Goal: Information Seeking & Learning: Learn about a topic

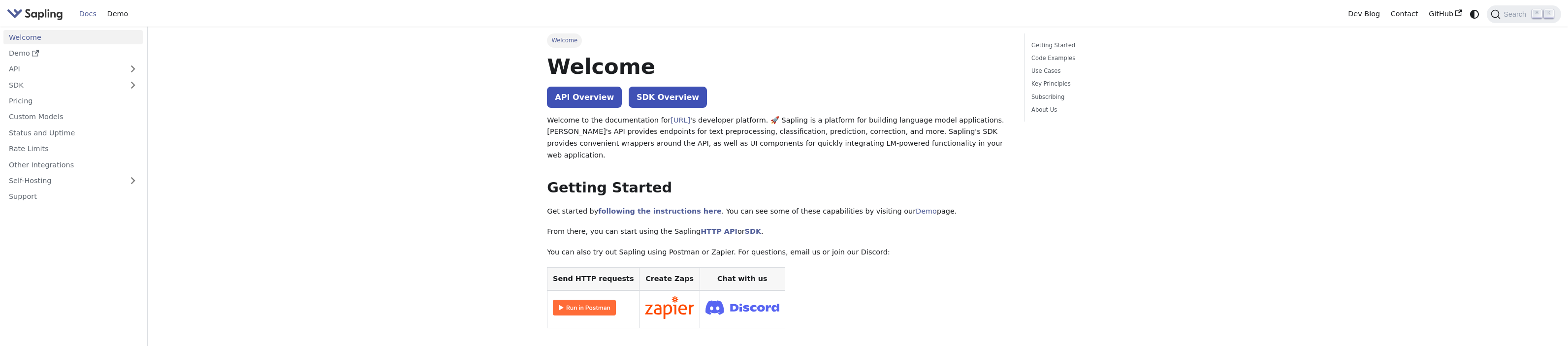
scroll to position [12, 0]
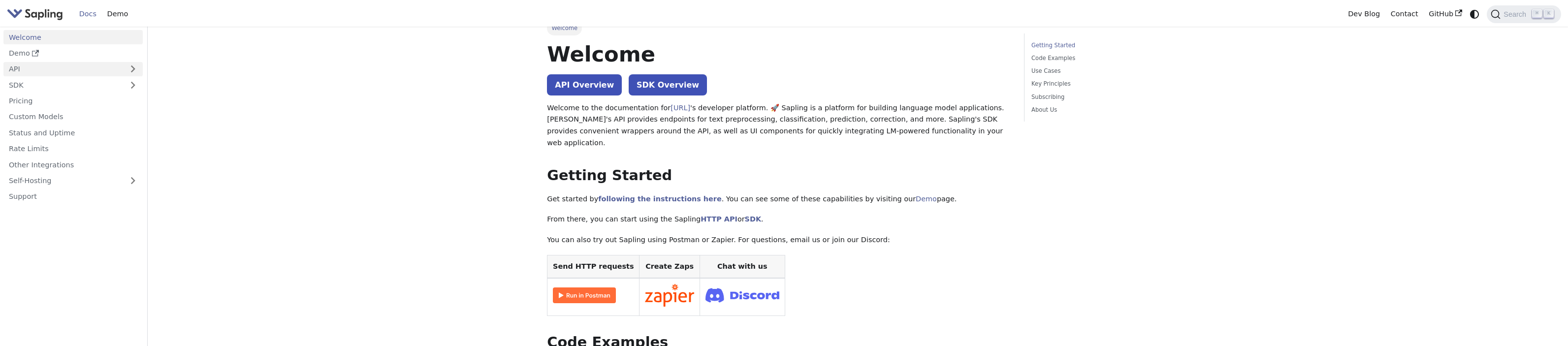
click at [79, 64] on link "API" at bounding box center [63, 69] width 120 height 14
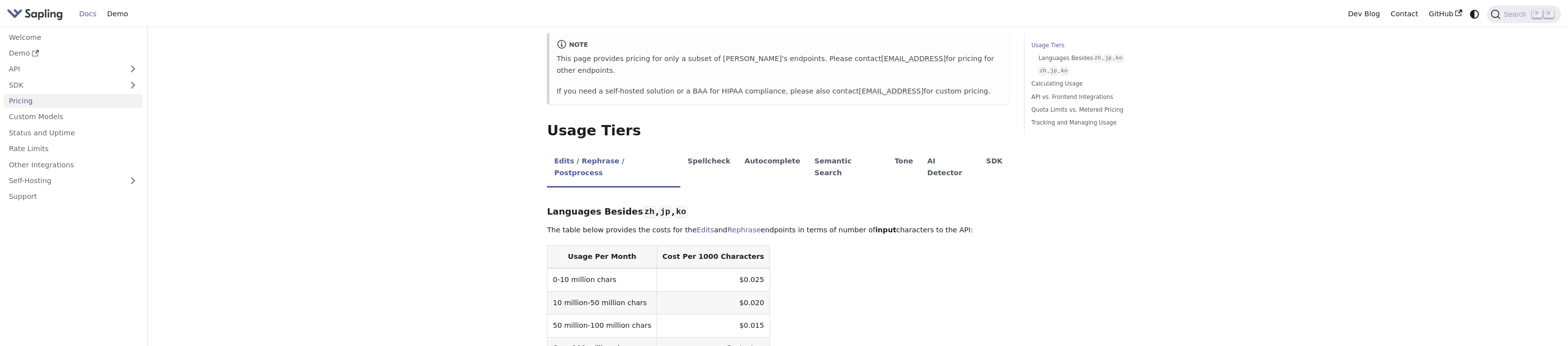
scroll to position [182, 0]
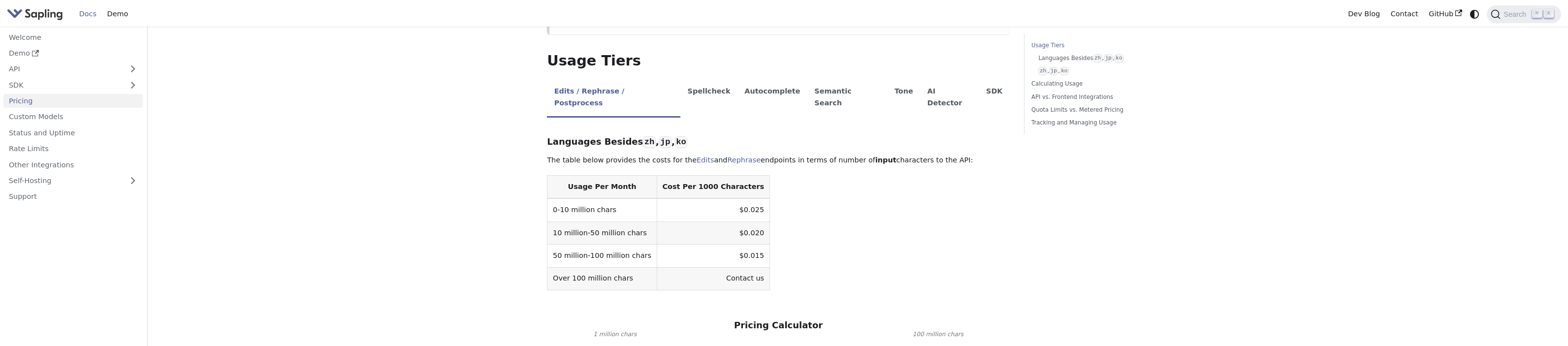
click at [600, 198] on td "0-10 million chars" at bounding box center [602, 210] width 110 height 23
drag, startPoint x: 676, startPoint y: 192, endPoint x: 755, endPoint y: 189, distance: 79.1
click at [755, 189] on table "Usage Per Month Cost Per 1000 Characters 0-10 million chars $0.025 10 million-5…" at bounding box center [779, 232] width 463 height 115
drag, startPoint x: 743, startPoint y: 189, endPoint x: 717, endPoint y: 187, distance: 26.1
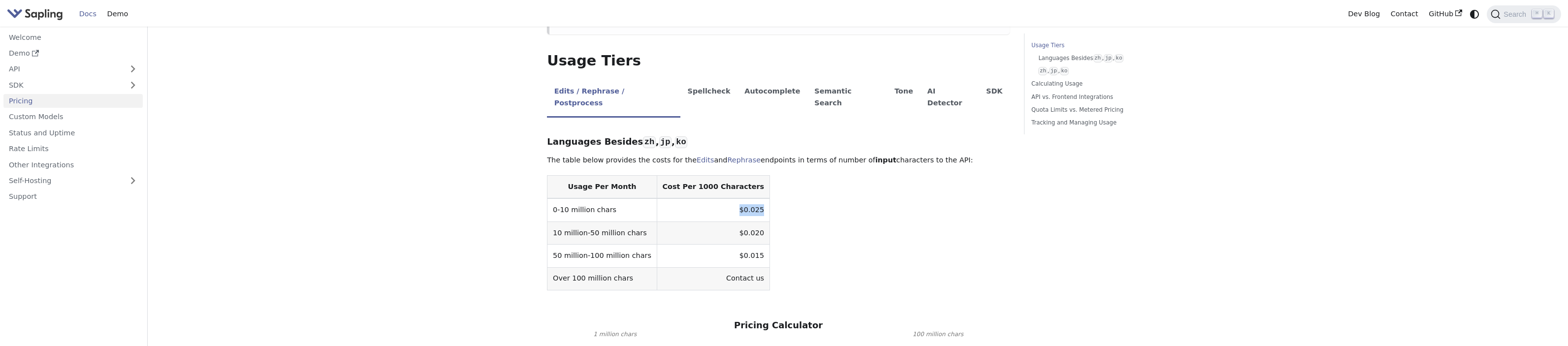
click at [717, 198] on td "$0.025" at bounding box center [713, 210] width 113 height 23
drag, startPoint x: 718, startPoint y: 234, endPoint x: 746, endPoint y: 233, distance: 28.0
click at [746, 244] on td "$0.015" at bounding box center [713, 255] width 113 height 22
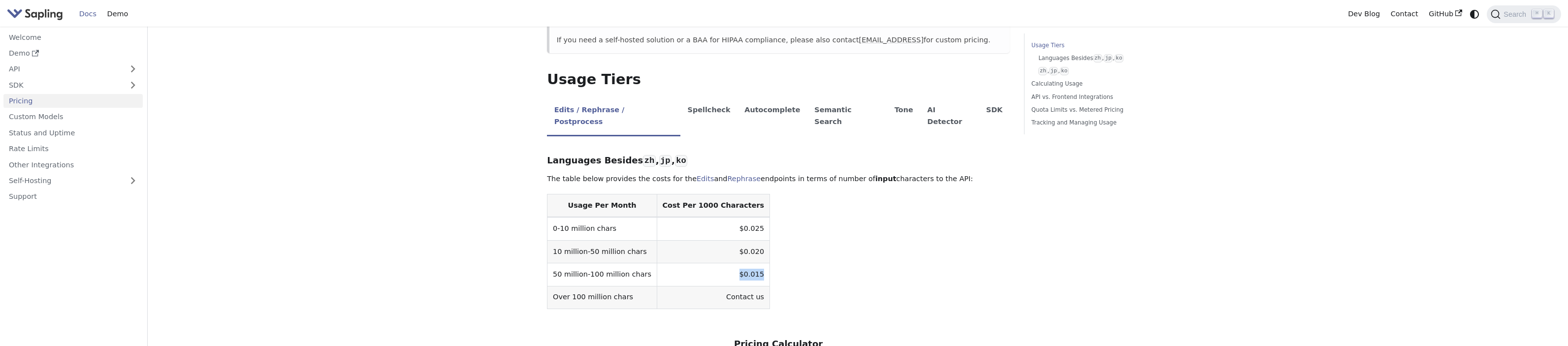
scroll to position [170, 0]
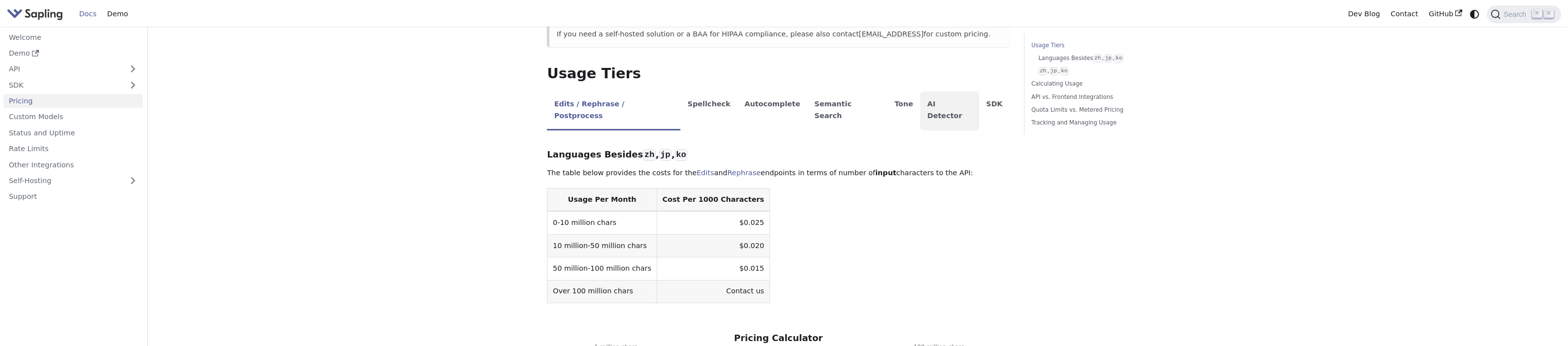
click at [922, 93] on li "AI Detector" at bounding box center [950, 111] width 59 height 39
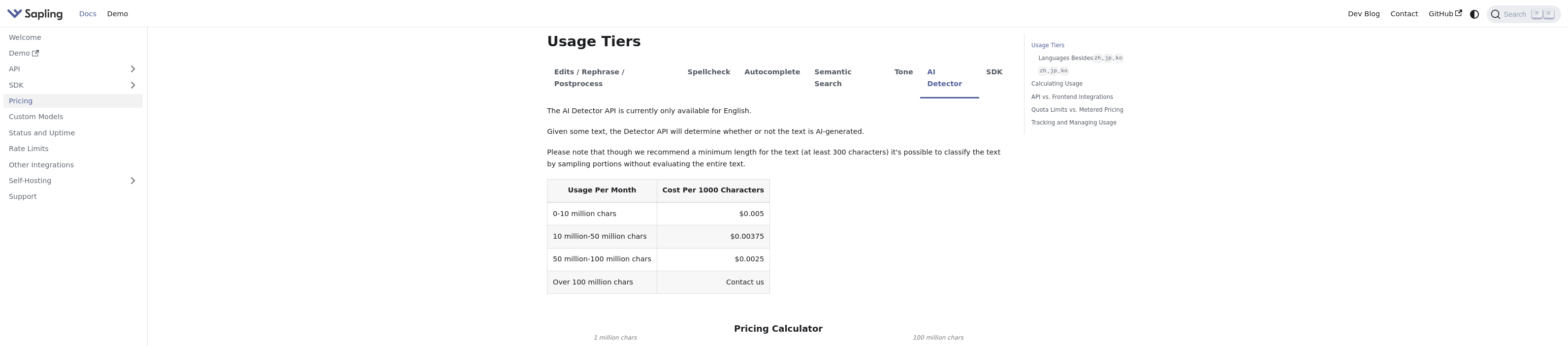
scroll to position [208, 0]
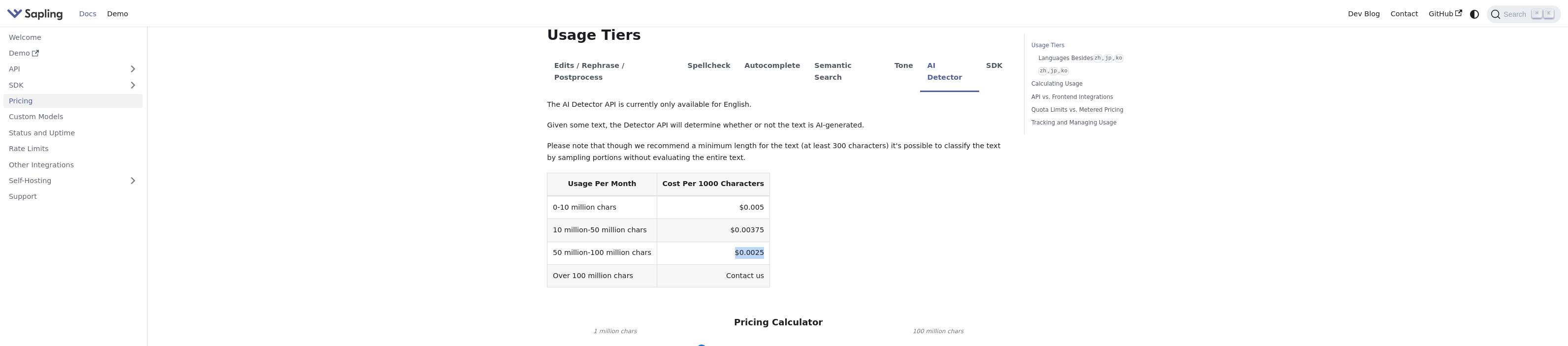
drag, startPoint x: 716, startPoint y: 232, endPoint x: 744, endPoint y: 230, distance: 28.1
click at [744, 241] on td "$0.0025" at bounding box center [713, 252] width 113 height 22
drag, startPoint x: 630, startPoint y: 157, endPoint x: 568, endPoint y: 154, distance: 62.1
click at [568, 173] on th "Usage Per Month" at bounding box center [602, 184] width 110 height 23
drag, startPoint x: 669, startPoint y: 217, endPoint x: 677, endPoint y: 221, distance: 8.9
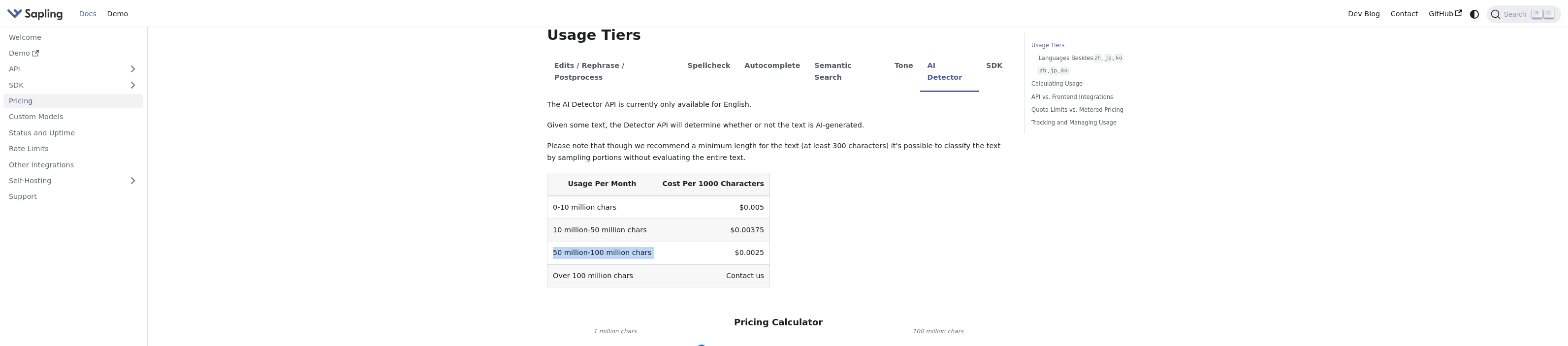
click at [671, 218] on tbody "0-10 million chars $0.005 10 million-50 million chars $0.00375 50 million-100 m…" at bounding box center [659, 241] width 223 height 91
drag, startPoint x: 710, startPoint y: 230, endPoint x: 756, endPoint y: 234, distance: 46.2
click at [756, 234] on table "Usage Per Month Cost Per 1000 Characters 0-10 million chars $0.005 10 million-5…" at bounding box center [779, 230] width 463 height 115
drag, startPoint x: 747, startPoint y: 233, endPoint x: 713, endPoint y: 230, distance: 34.1
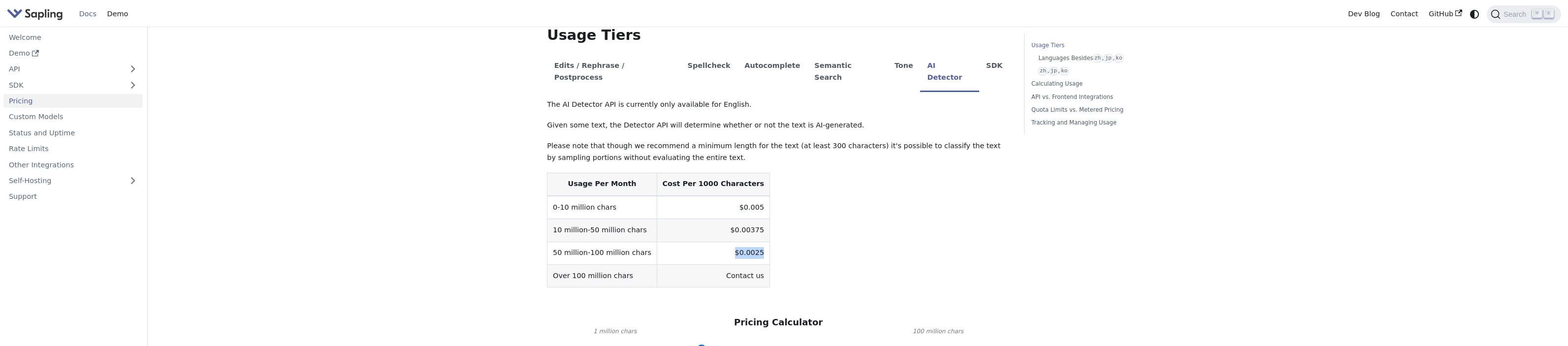
click at [713, 230] on table "Usage Per Month Cost Per 1000 Characters 0-10 million chars $0.005 10 million-5…" at bounding box center [779, 230] width 463 height 115
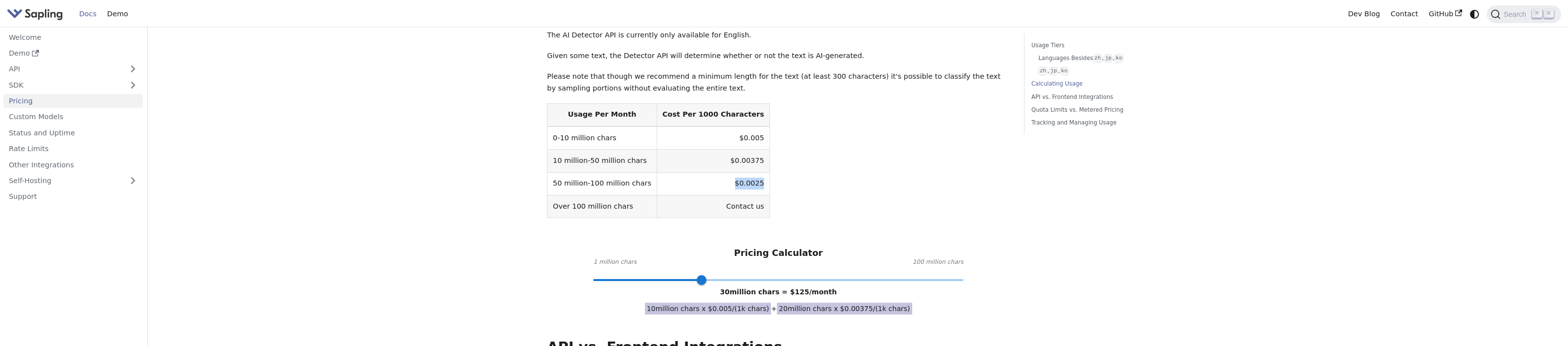
scroll to position [193, 0]
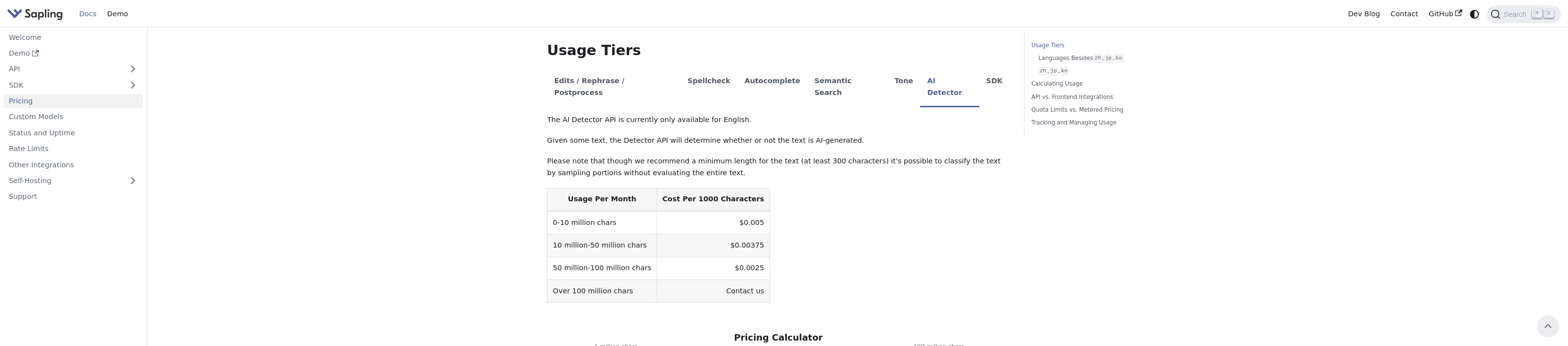
click at [721, 234] on td "$0.00375" at bounding box center [713, 245] width 113 height 22
drag, startPoint x: 743, startPoint y: 247, endPoint x: 712, endPoint y: 246, distance: 31.0
click at [712, 257] on td "$0.0025" at bounding box center [713, 268] width 113 height 22
drag, startPoint x: 712, startPoint y: 246, endPoint x: 746, endPoint y: 248, distance: 34.1
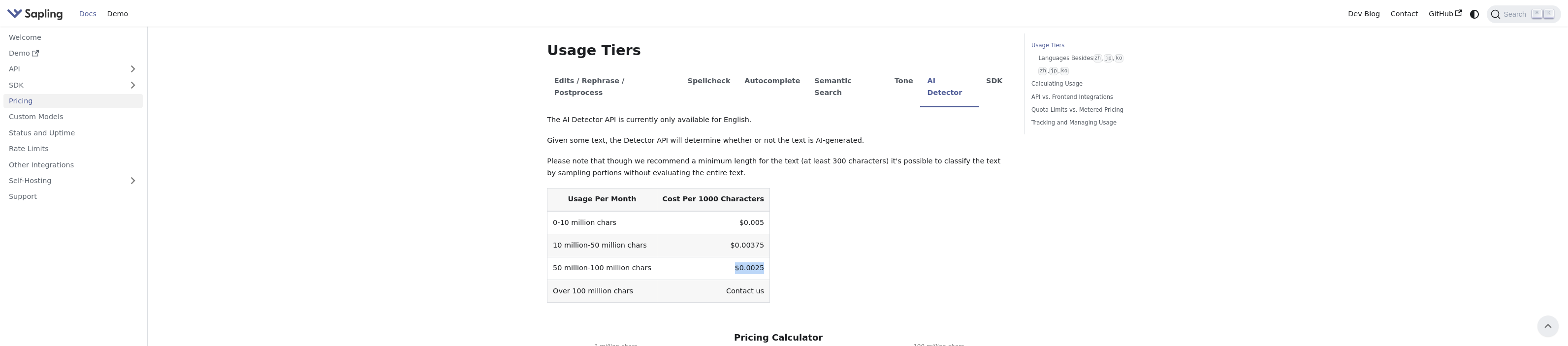
click at [746, 257] on td "$0.0025" at bounding box center [713, 268] width 113 height 22
click at [751, 247] on table "Usage Per Month Cost Per 1000 Characters 0-10 million chars $0.005 10 million-5…" at bounding box center [779, 245] width 463 height 115
click at [738, 257] on td "$0.0025" at bounding box center [713, 268] width 113 height 22
click at [700, 188] on th "Cost Per 1000 Characters" at bounding box center [713, 199] width 113 height 23
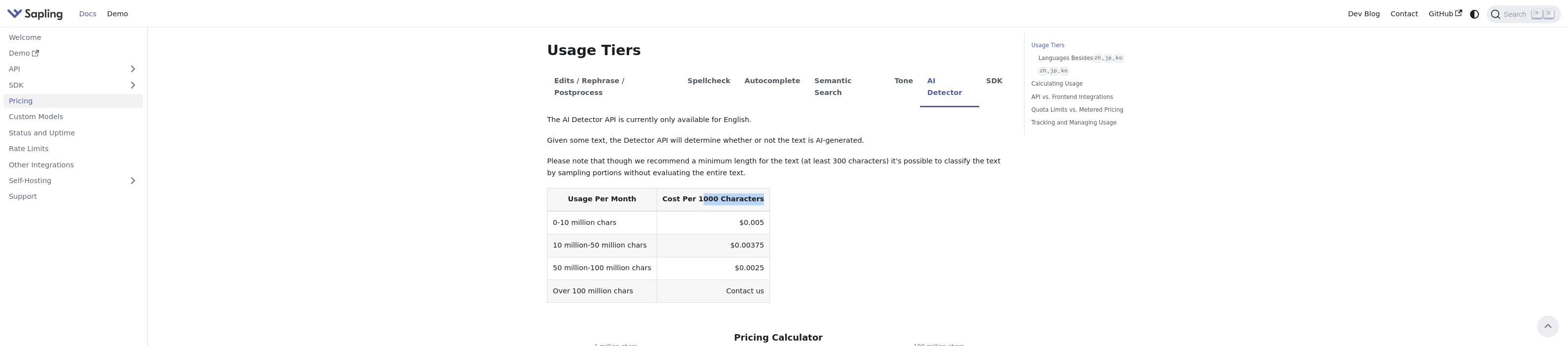
drag, startPoint x: 742, startPoint y: 175, endPoint x: 687, endPoint y: 171, distance: 55.1
click at [687, 188] on th "Cost Per 1000 Characters" at bounding box center [713, 199] width 113 height 23
click at [719, 257] on td "$0.0025" at bounding box center [713, 268] width 113 height 22
drag, startPoint x: 712, startPoint y: 247, endPoint x: 743, endPoint y: 246, distance: 31.0
click at [743, 257] on td "$0.0025" at bounding box center [713, 268] width 113 height 22
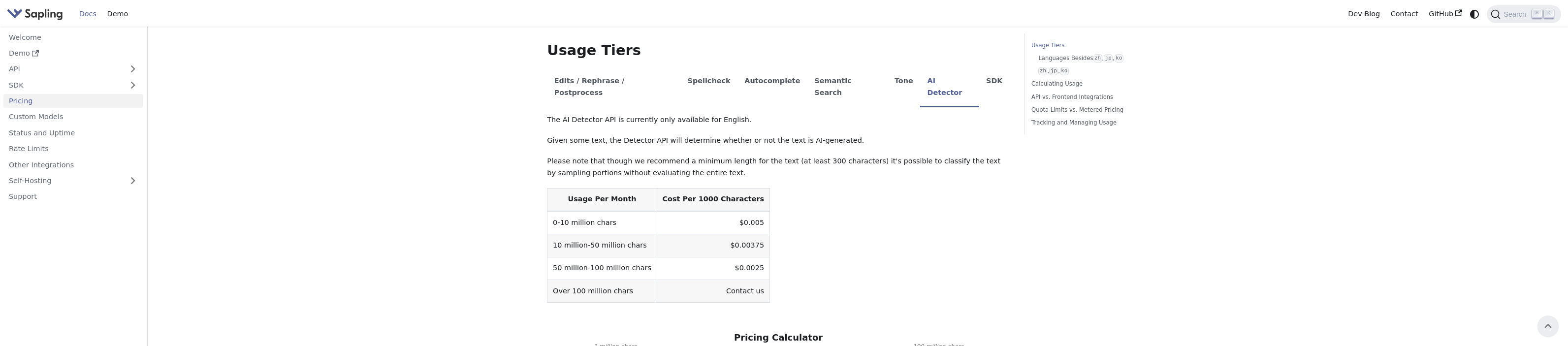
click at [738, 279] on td "Contact us" at bounding box center [713, 290] width 113 height 22
drag, startPoint x: 741, startPoint y: 265, endPoint x: 710, endPoint y: 264, distance: 31.0
click at [710, 279] on td "Contact us" at bounding box center [713, 290] width 113 height 22
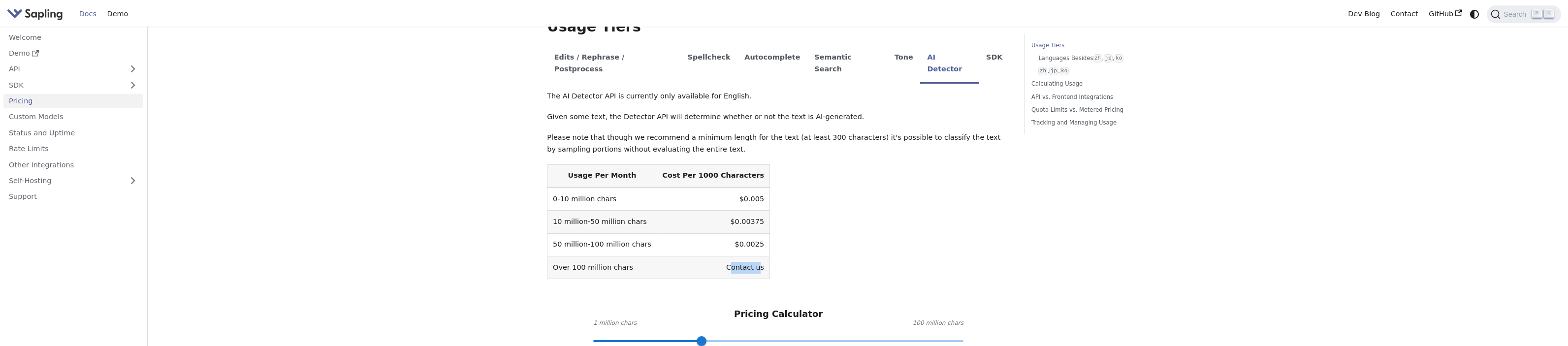
scroll to position [210, 0]
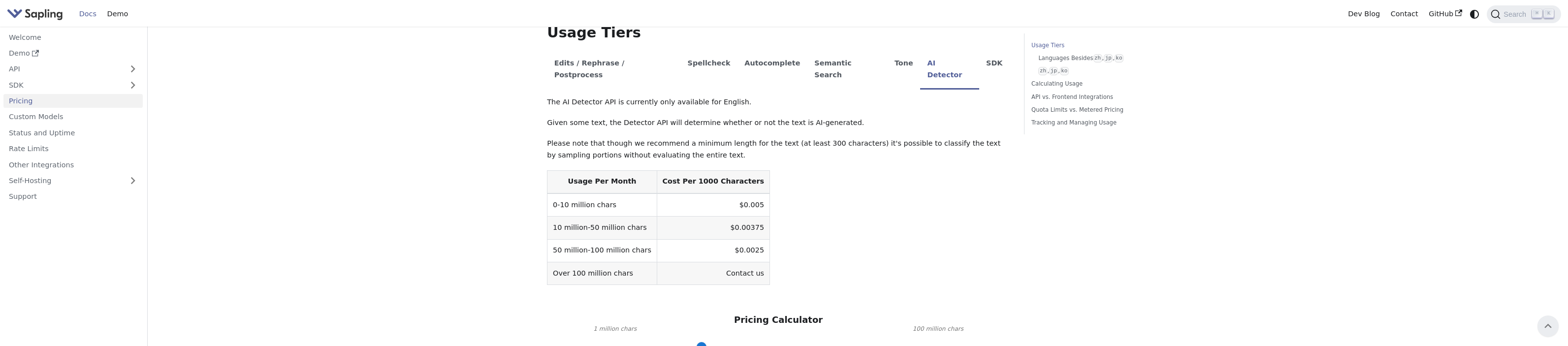
click at [776, 224] on table "Usage Per Month Cost Per 1000 Characters 0-10 million chars $0.005 10 million-5…" at bounding box center [779, 227] width 463 height 115
drag, startPoint x: 742, startPoint y: 251, endPoint x: 694, endPoint y: 249, distance: 48.0
click at [694, 261] on td "Contact us" at bounding box center [713, 272] width 113 height 22
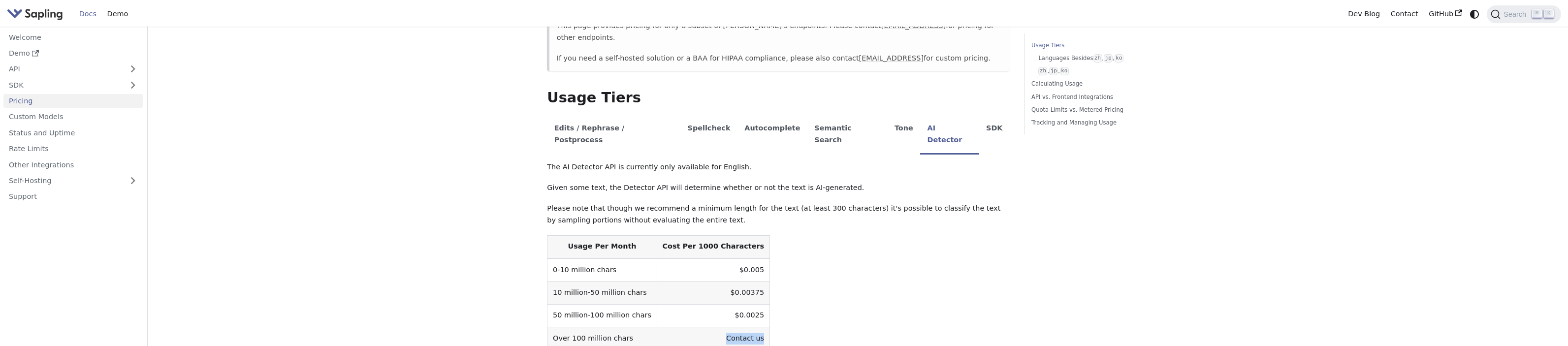
scroll to position [151, 0]
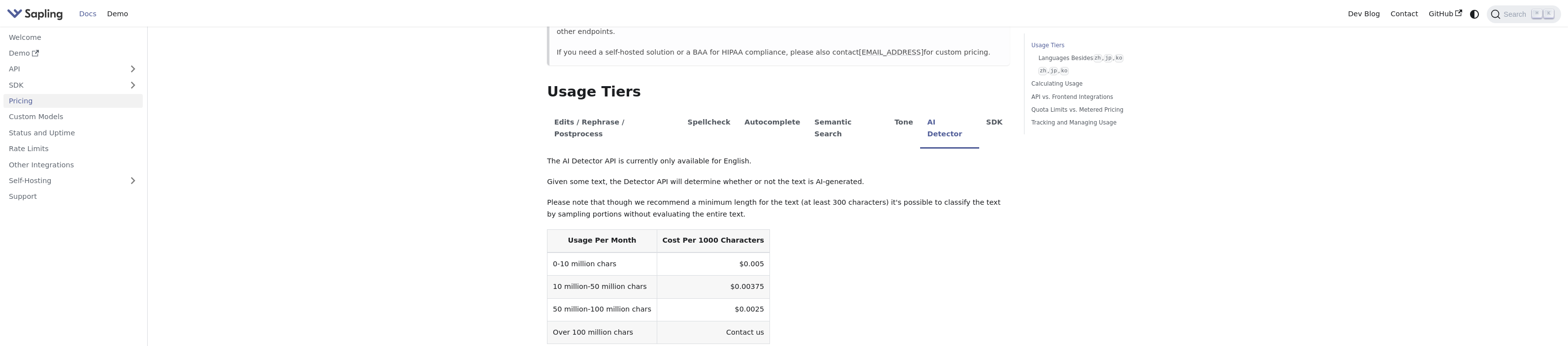
click at [714, 320] on td "Contact us" at bounding box center [713, 331] width 113 height 22
drag, startPoint x: 707, startPoint y: 312, endPoint x: 746, endPoint y: 312, distance: 39.0
click at [746, 320] on td "Contact us" at bounding box center [713, 331] width 113 height 22
click at [752, 310] on table "Usage Per Month Cost Per 1000 Characters 0-10 million chars $0.005 10 million-5…" at bounding box center [779, 286] width 463 height 115
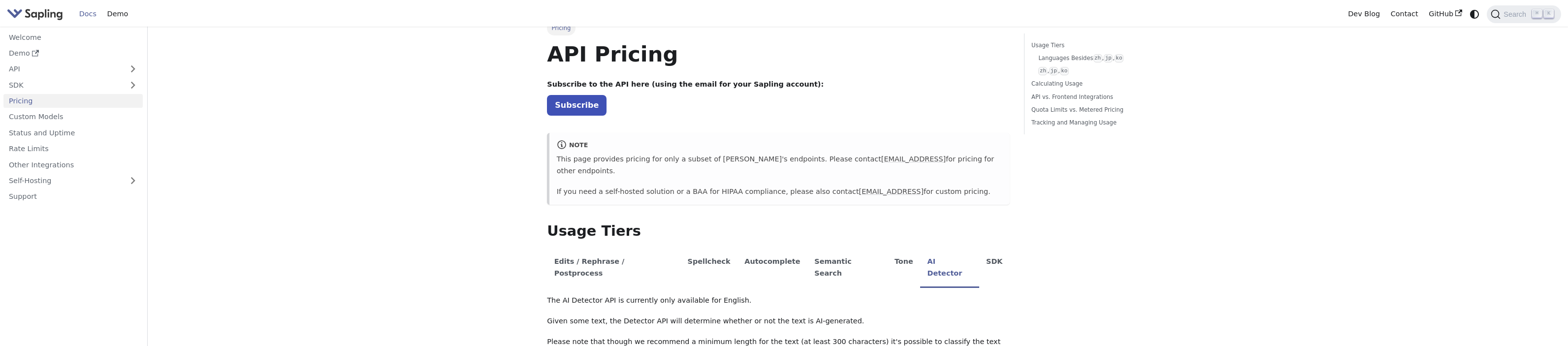
scroll to position [169, 0]
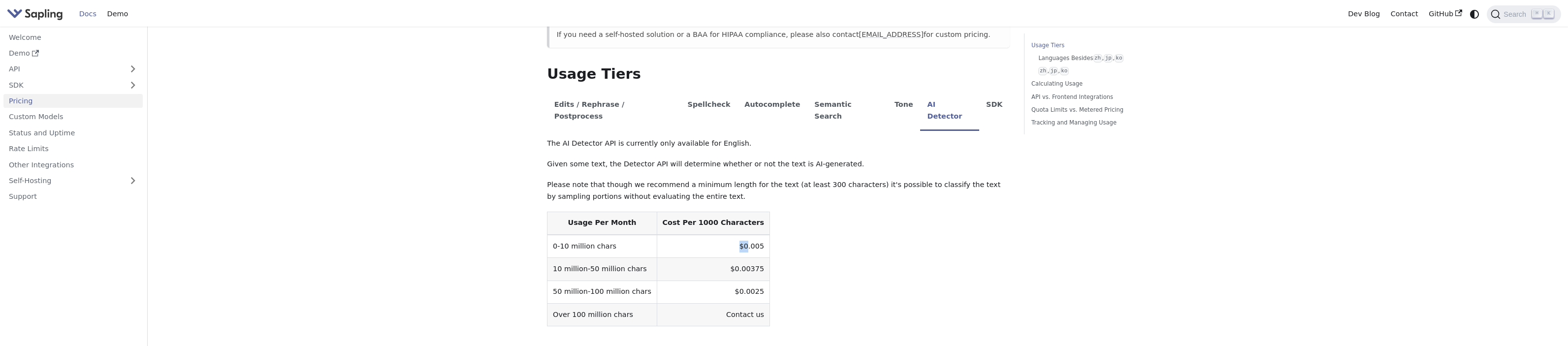
drag, startPoint x: 705, startPoint y: 216, endPoint x: 715, endPoint y: 230, distance: 17.2
click at [729, 235] on td "$0.005" at bounding box center [713, 246] width 113 height 23
click at [598, 258] on td "10 million-50 million chars" at bounding box center [602, 269] width 110 height 22
drag, startPoint x: 688, startPoint y: 224, endPoint x: 757, endPoint y: 222, distance: 69.0
click at [757, 222] on table "Usage Per Month Cost Per 1000 Characters 0-10 million chars $0.005 10 million-5…" at bounding box center [779, 269] width 463 height 115
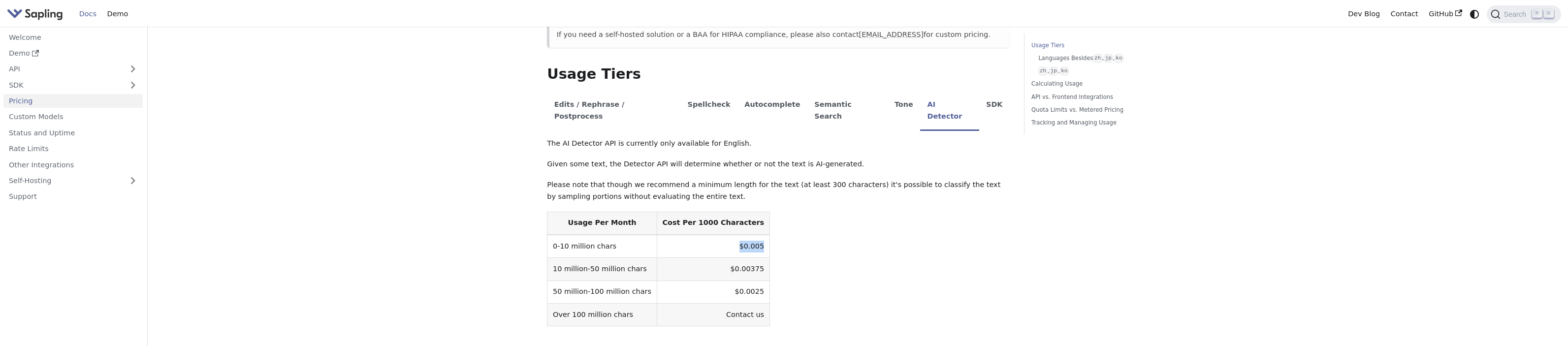
click at [757, 222] on table "Usage Per Month Cost Per 1000 Characters 0-10 million chars $0.005 10 million-5…" at bounding box center [779, 269] width 463 height 115
drag, startPoint x: 748, startPoint y: 223, endPoint x: 710, endPoint y: 221, distance: 38.1
click at [711, 235] on td "$0.005" at bounding box center [713, 246] width 113 height 23
click at [710, 235] on td "$0.005" at bounding box center [713, 246] width 113 height 23
click at [702, 212] on th "Cost Per 1000 Characters" at bounding box center [713, 223] width 113 height 23
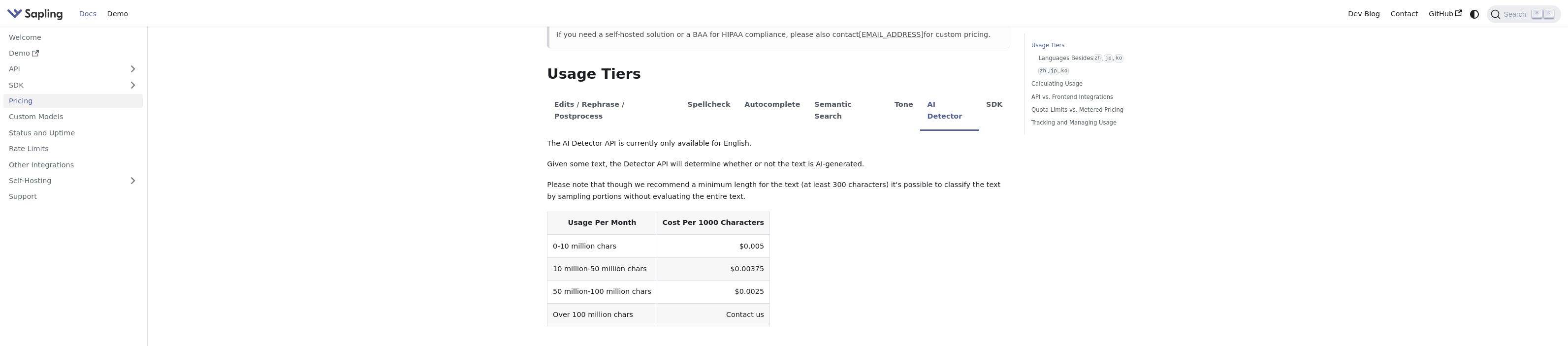
click at [701, 212] on th "Cost Per 1000 Characters" at bounding box center [713, 223] width 113 height 23
click at [700, 212] on th "Cost Per 1000 Characters" at bounding box center [713, 223] width 113 height 23
click at [732, 212] on th "Cost Per 1000 Characters" at bounding box center [713, 223] width 113 height 23
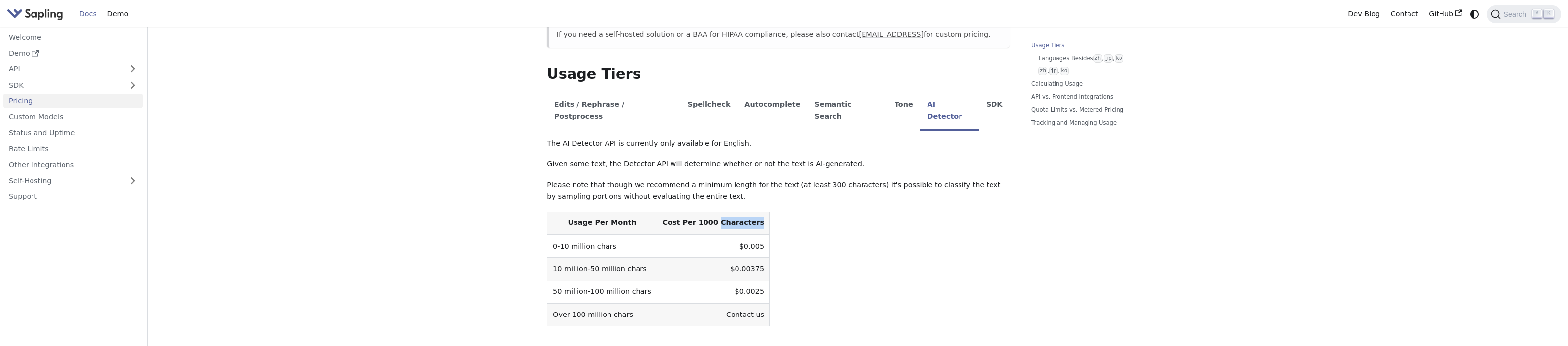
click at [732, 212] on th "Cost Per 1000 Characters" at bounding box center [713, 223] width 113 height 23
click at [743, 235] on td "$0.005" at bounding box center [713, 246] width 113 height 23
click at [738, 212] on th "Cost Per 1000 Characters" at bounding box center [713, 223] width 113 height 23
click at [793, 224] on table "Usage Per Month Cost Per 1000 Characters 0-10 million chars $0.005 10 million-5…" at bounding box center [779, 269] width 463 height 115
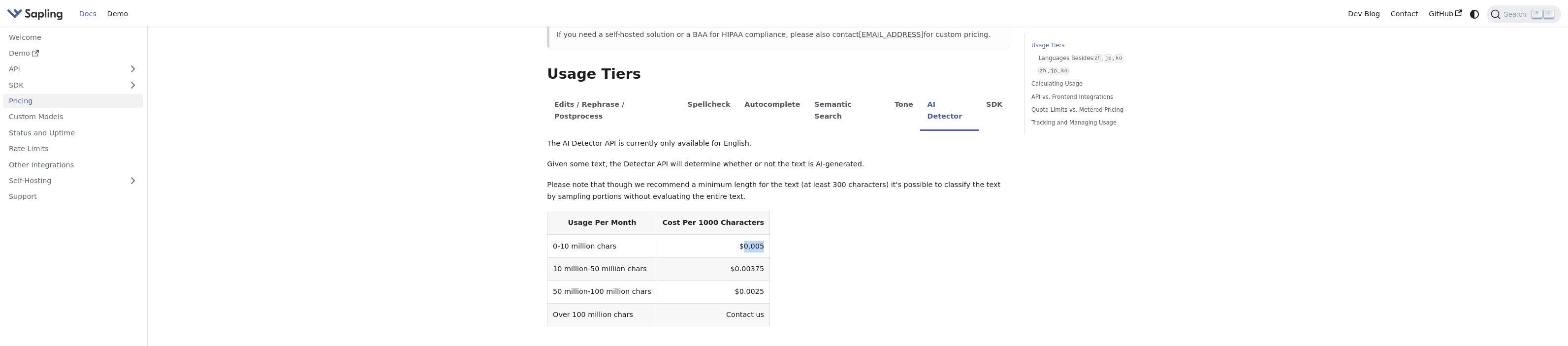
drag, startPoint x: 743, startPoint y: 225, endPoint x: 726, endPoint y: 226, distance: 17.0
click at [726, 235] on td "$0.005" at bounding box center [713, 246] width 113 height 23
click at [736, 235] on td "$0.005" at bounding box center [713, 246] width 113 height 23
drag, startPoint x: 737, startPoint y: 225, endPoint x: 743, endPoint y: 227, distance: 6.3
click at [743, 235] on td "$0.005" at bounding box center [713, 246] width 113 height 23
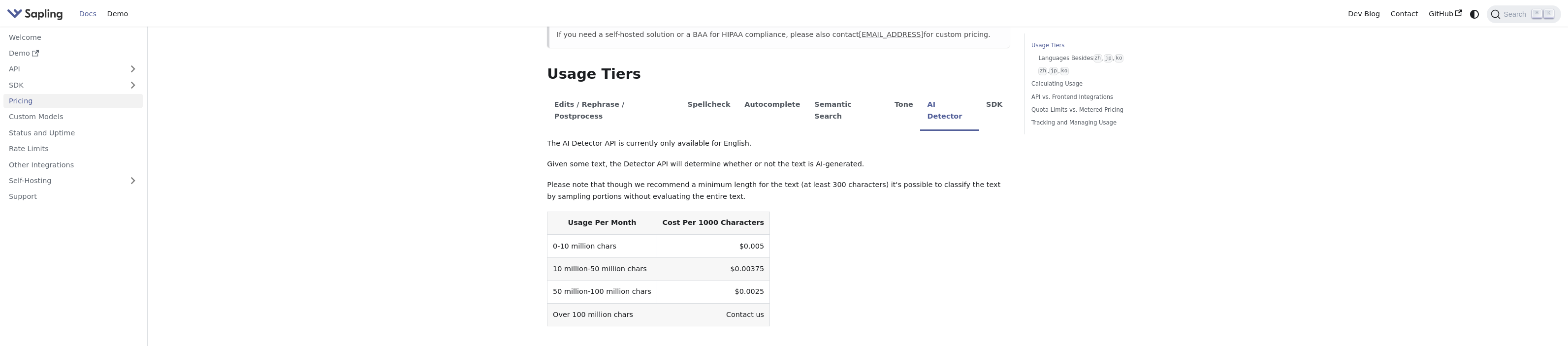
click at [723, 235] on td "$0.005" at bounding box center [713, 246] width 113 height 23
drag, startPoint x: 746, startPoint y: 220, endPoint x: 707, endPoint y: 223, distance: 39.1
click at [707, 235] on td "$0.005" at bounding box center [713, 246] width 113 height 23
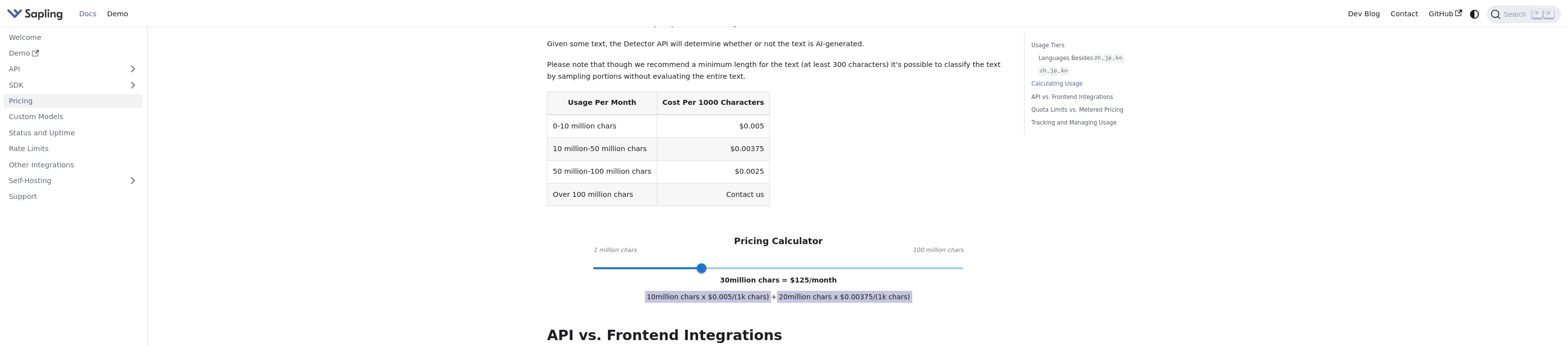
scroll to position [315, 0]
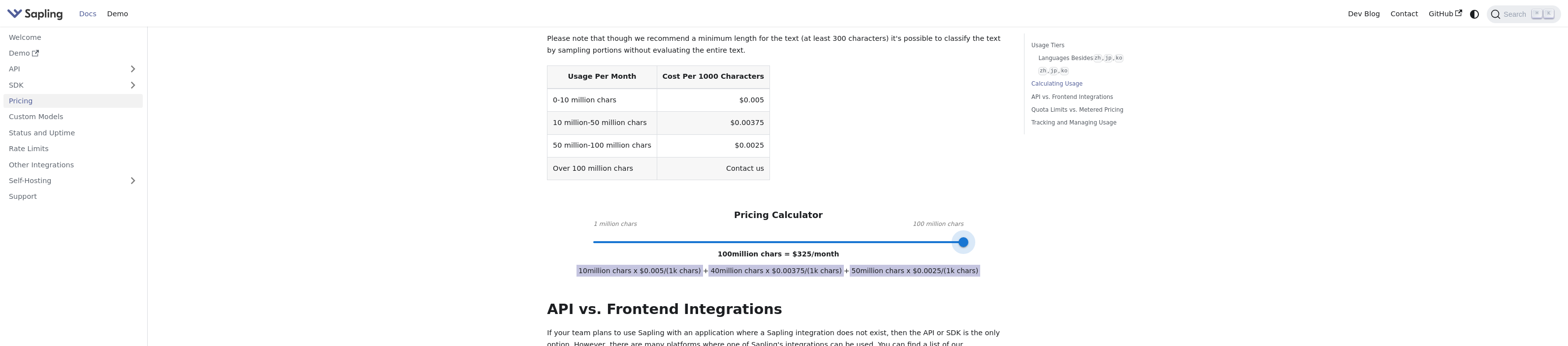
drag, startPoint x: 698, startPoint y: 217, endPoint x: 1006, endPoint y: 220, distance: 308.0
click at [1006, 220] on div "API Pricing Subscribe to the API here (using the email for your Sapling account…" at bounding box center [779, 272] width 463 height 1068
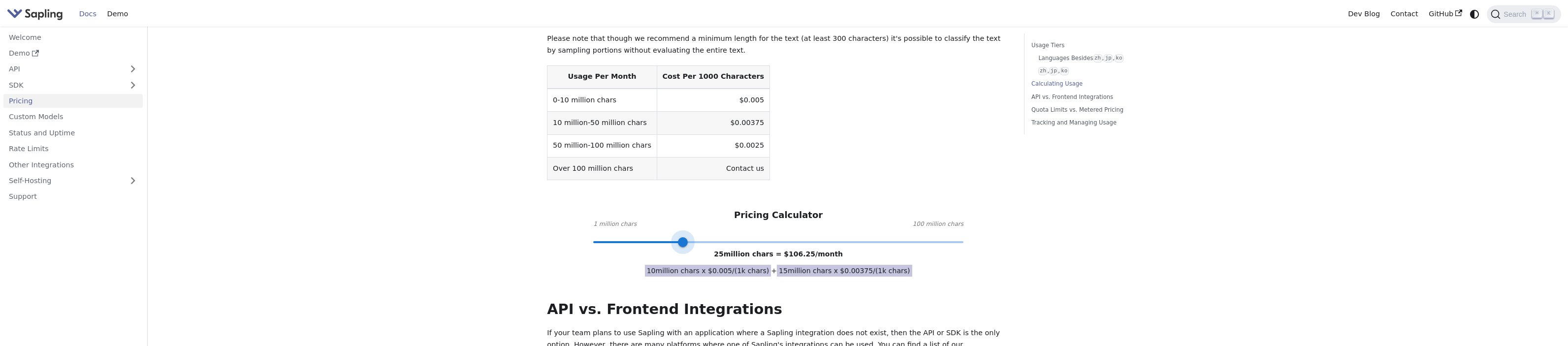
type input "21"
drag, startPoint x: 970, startPoint y: 220, endPoint x: 668, endPoint y: 229, distance: 302.1
click at [668, 229] on div "API Pricing Subscribe to the API here (using the email for your Sapling account…" at bounding box center [779, 272] width 463 height 1068
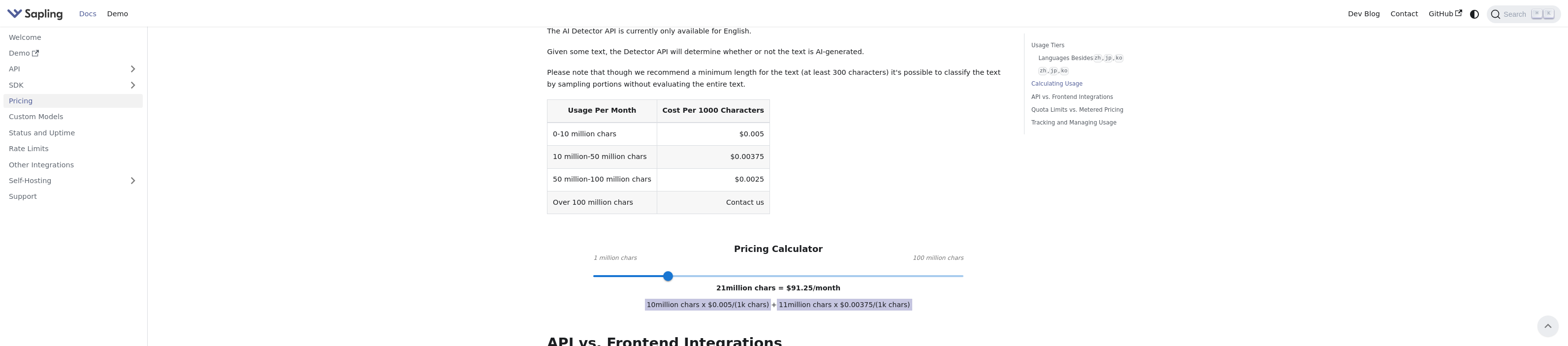
scroll to position [264, 0]
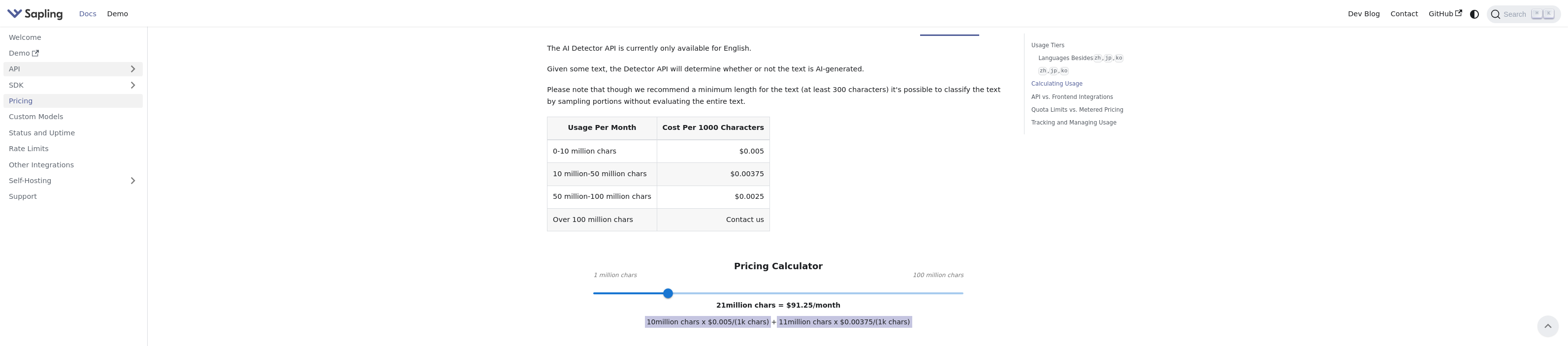
click at [68, 75] on link "API" at bounding box center [63, 69] width 120 height 14
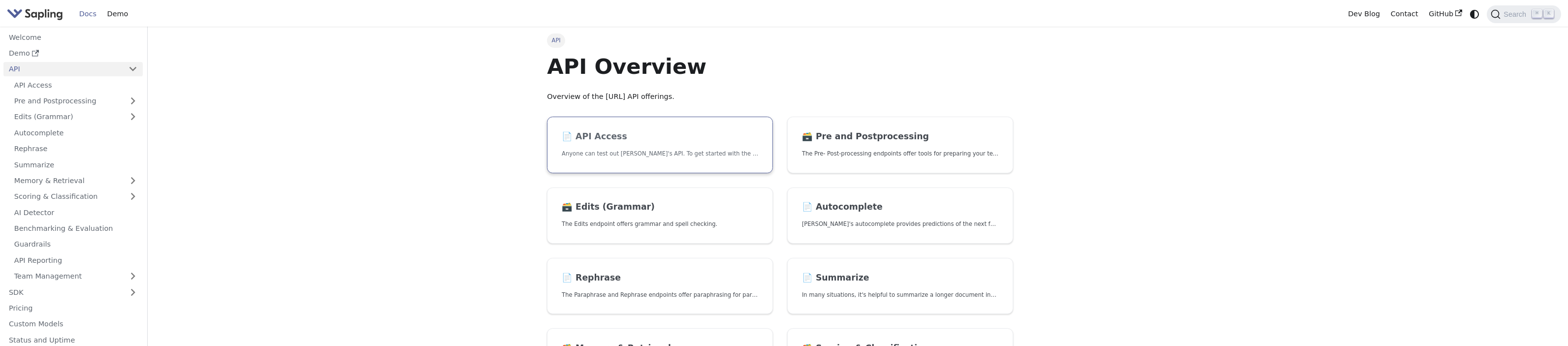
click at [674, 159] on link "📄️ API Access Anyone can test out Sapling's API. To get started with the API, s…" at bounding box center [660, 145] width 226 height 57
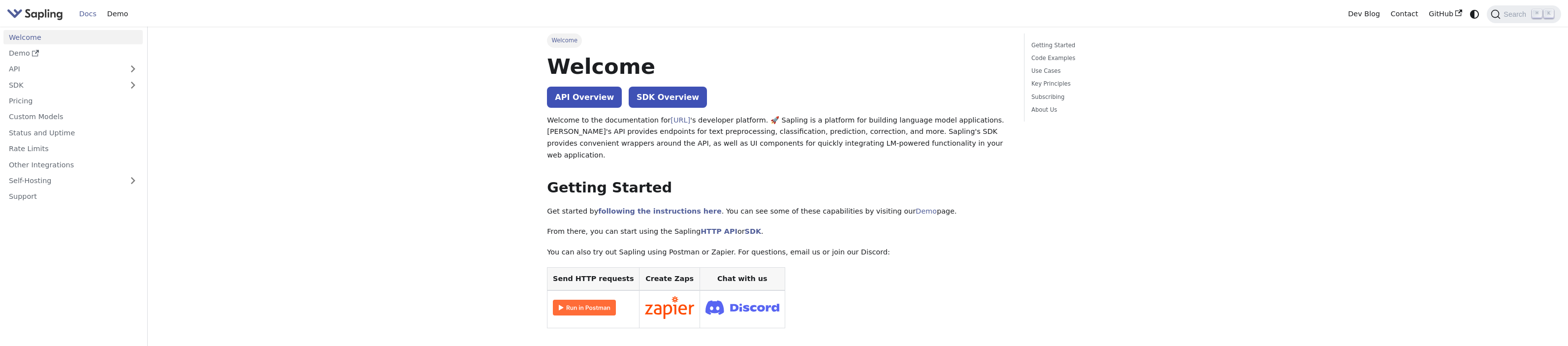
scroll to position [89, 0]
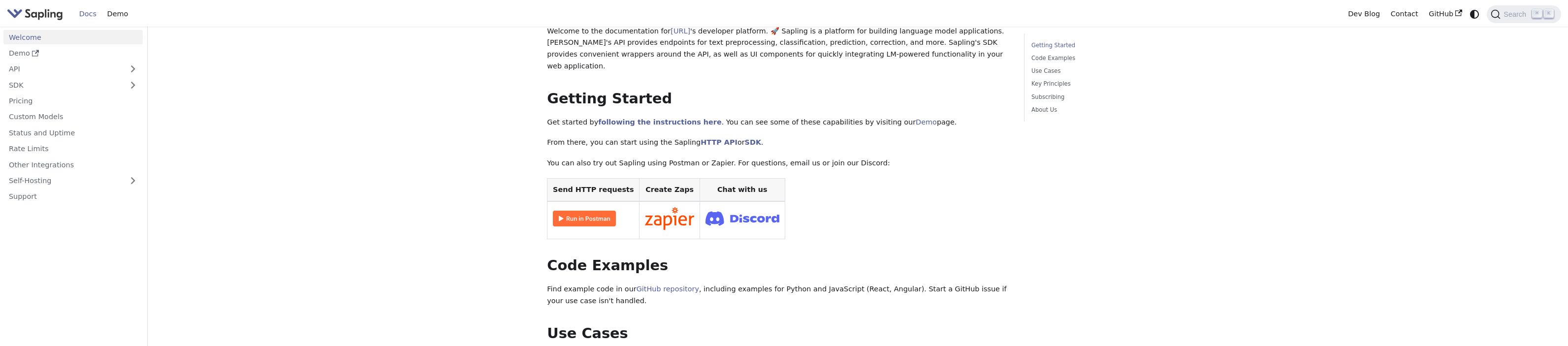
click at [51, 18] on img "Main" at bounding box center [35, 13] width 56 height 14
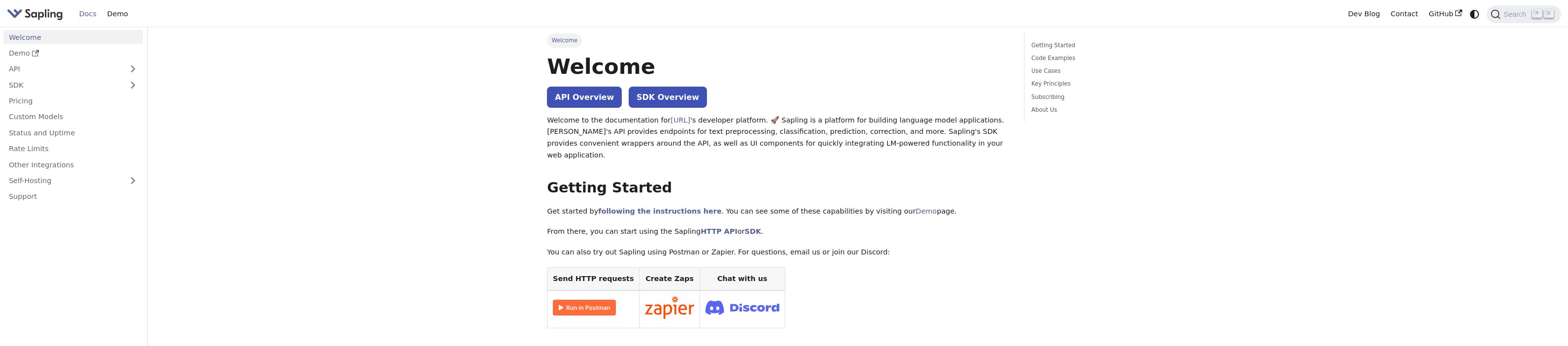
click at [83, 14] on link "Docs" at bounding box center [88, 14] width 28 height 15
click at [33, 68] on link "API" at bounding box center [63, 69] width 120 height 14
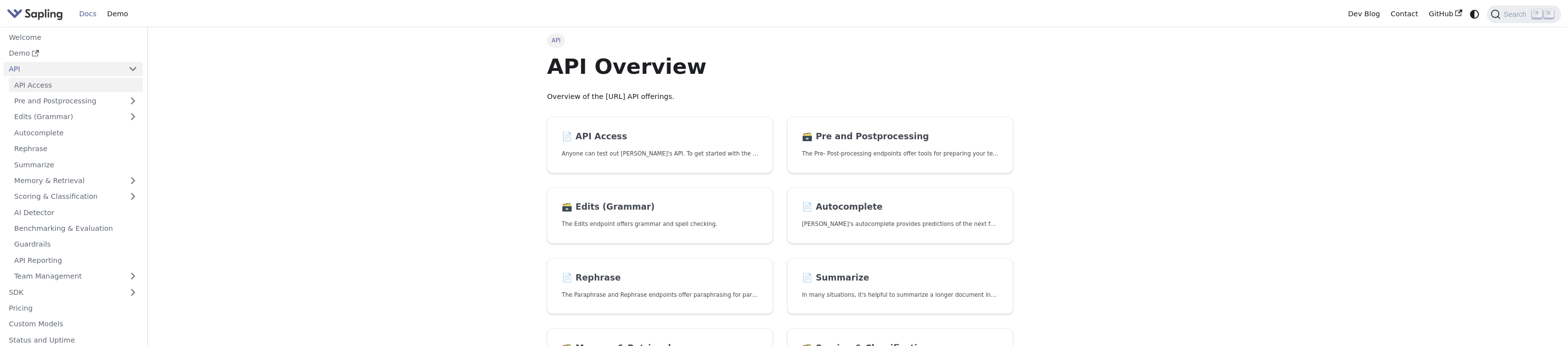
click at [85, 88] on link "API Access" at bounding box center [76, 85] width 134 height 14
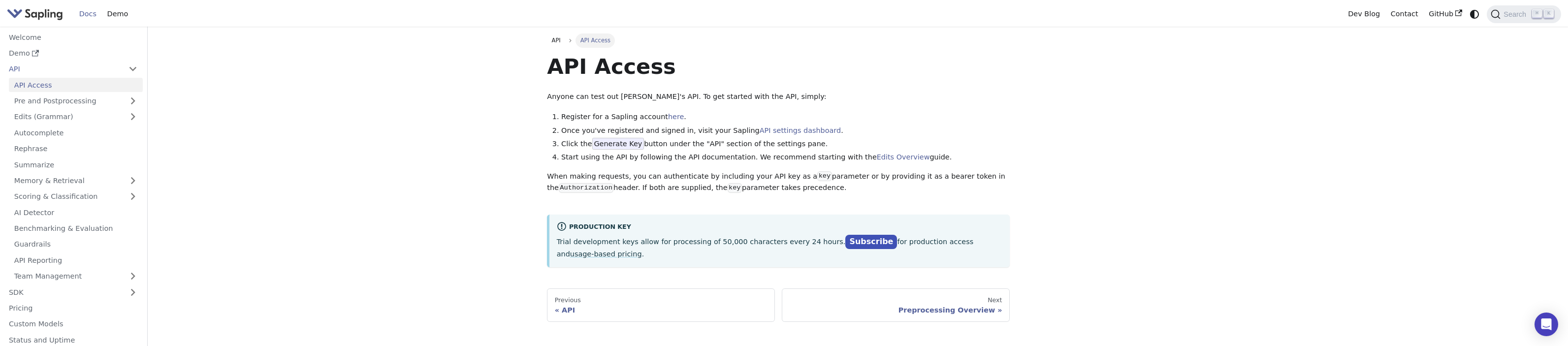
click at [44, 220] on li "AI Detector" at bounding box center [76, 212] width 134 height 14
drag, startPoint x: 52, startPoint y: 213, endPoint x: 93, endPoint y: 212, distance: 41.0
click at [52, 213] on link "AI Detector" at bounding box center [76, 212] width 134 height 14
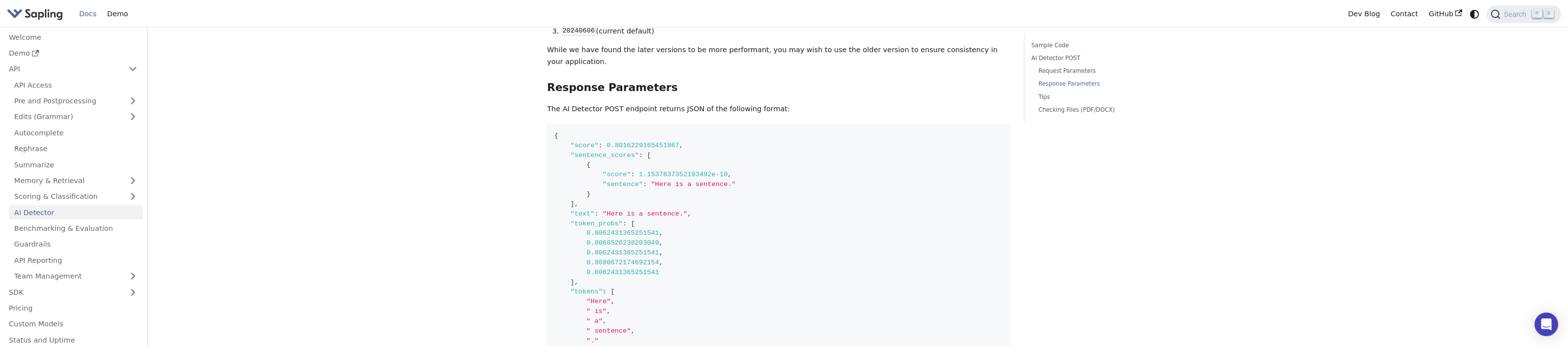
scroll to position [1015, 0]
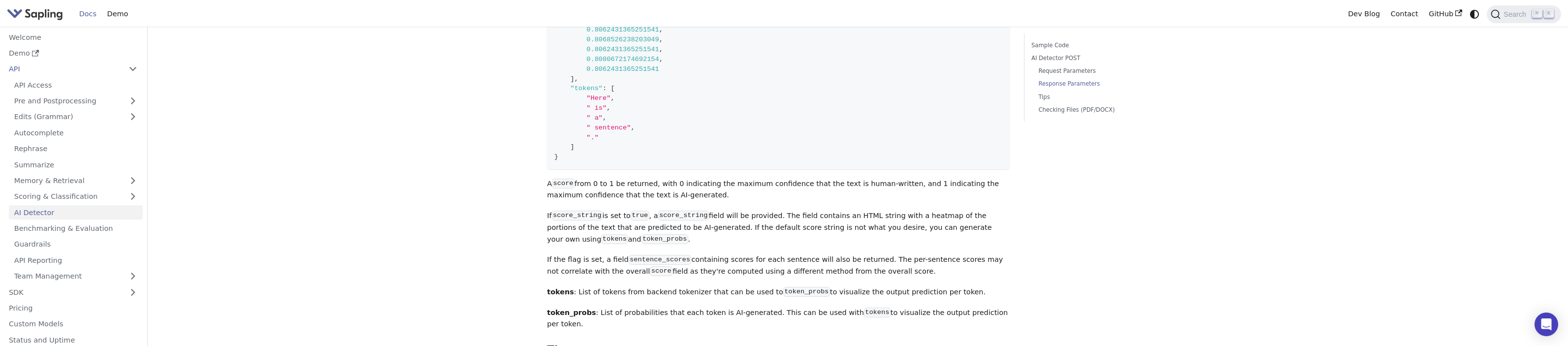
drag, startPoint x: 543, startPoint y: 167, endPoint x: 691, endPoint y: 175, distance: 148.2
click at [709, 178] on p "A score from 0 to 1 be returned, with 0 indicating the maximum confidence that …" at bounding box center [779, 190] width 463 height 24
drag, startPoint x: 717, startPoint y: 170, endPoint x: 693, endPoint y: 170, distance: 24.0
click at [693, 178] on p "A score from 0 to 1 be returned, with 0 indicating the maximum confidence that …" at bounding box center [779, 190] width 463 height 24
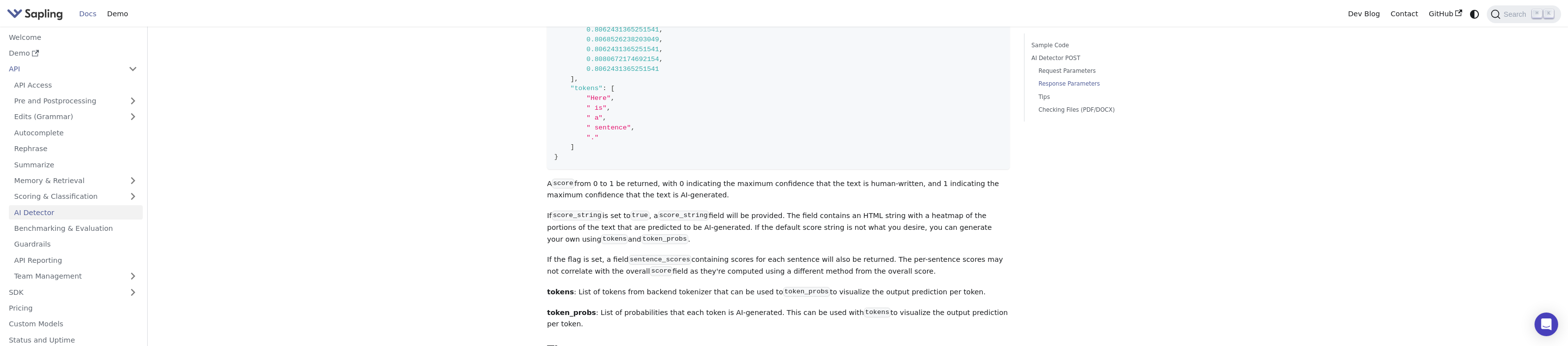
click at [711, 178] on p "A score from 0 to 1 be returned, with 0 indicating the maximum confidence that …" at bounding box center [779, 190] width 463 height 24
drag, startPoint x: 705, startPoint y: 177, endPoint x: 526, endPoint y: 152, distance: 180.7
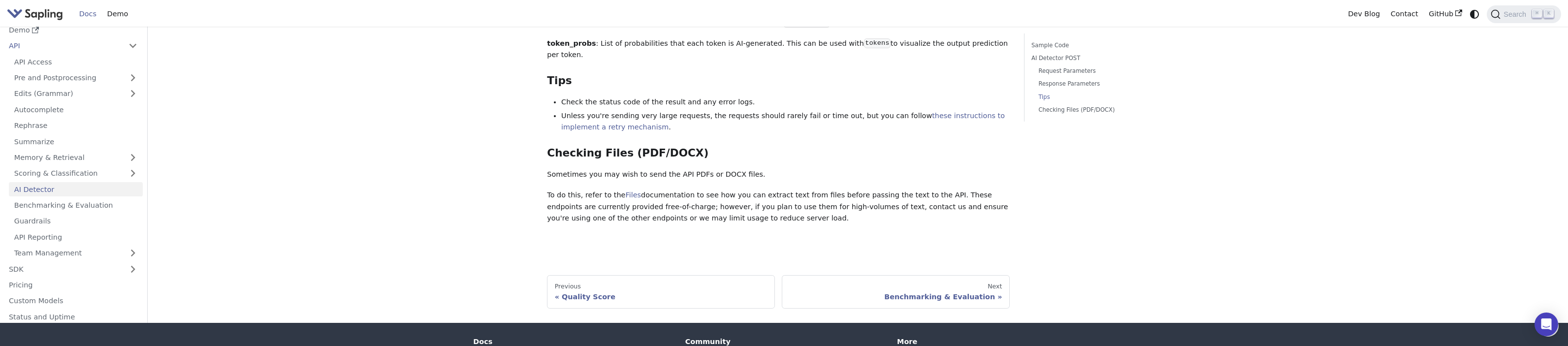
scroll to position [915, 0]
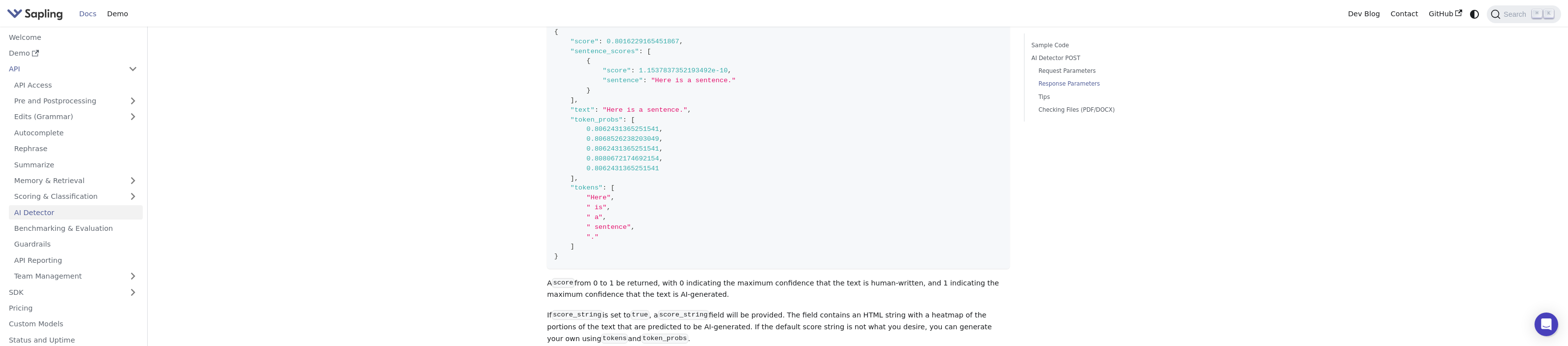
click at [691, 277] on p "A score from 0 to 1 be returned, with 0 indicating the maximum confidence that …" at bounding box center [779, 289] width 463 height 24
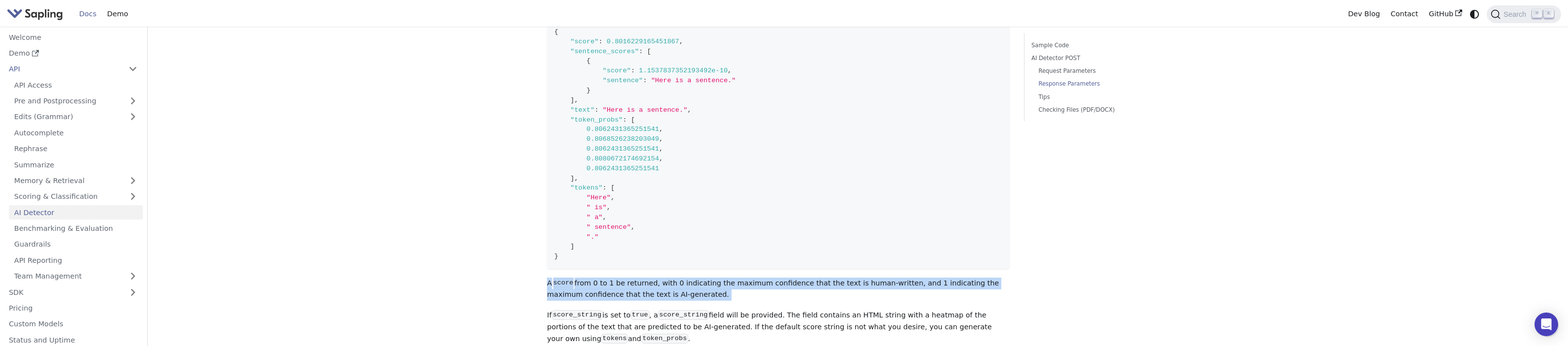
drag, startPoint x: 691, startPoint y: 274, endPoint x: 523, endPoint y: 252, distance: 169.4
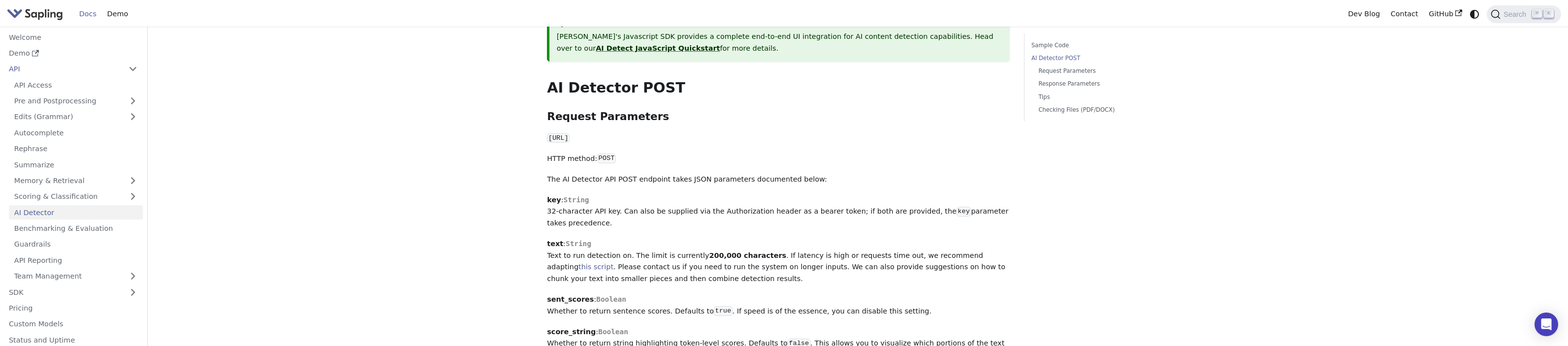
scroll to position [421, 0]
